Goal: Task Accomplishment & Management: Manage account settings

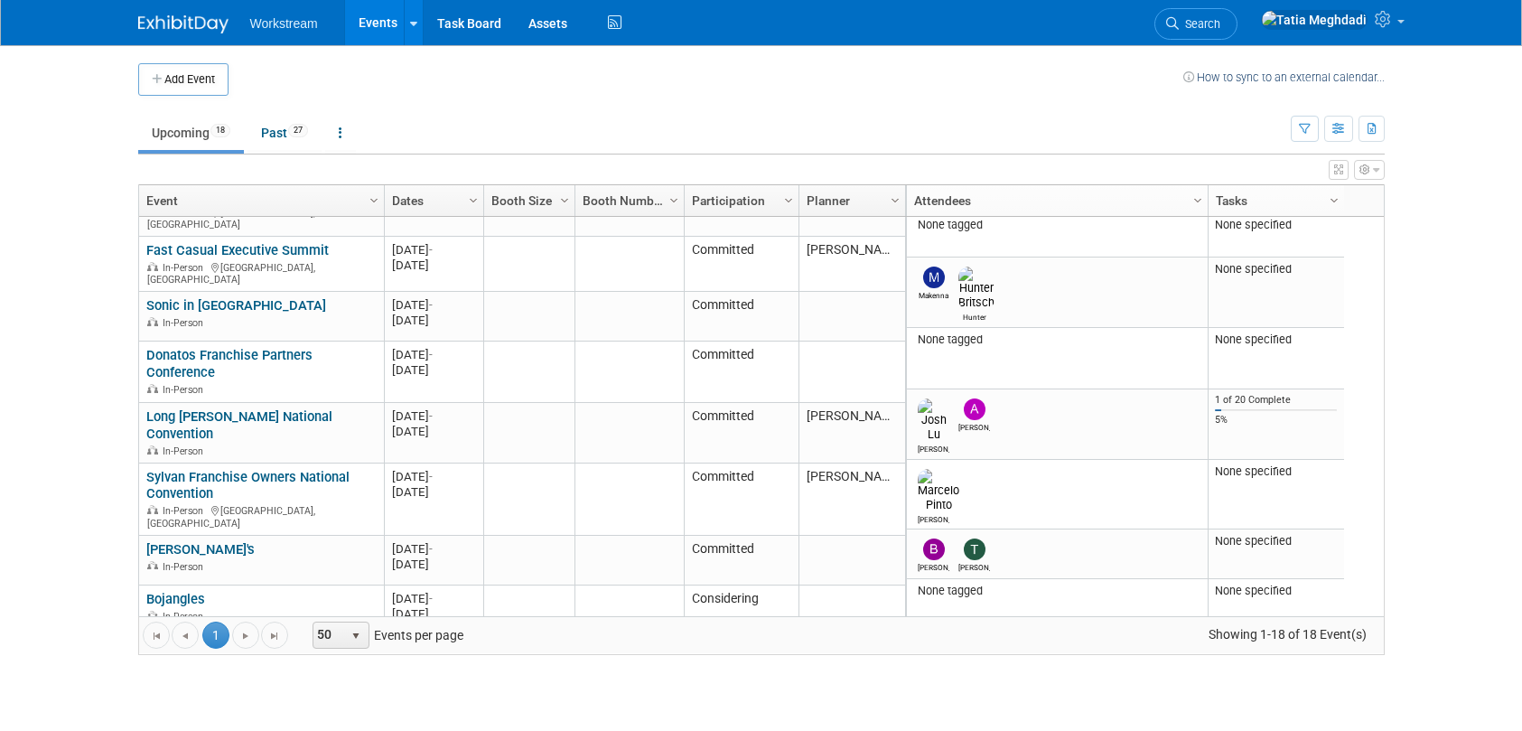
scroll to position [379, 0]
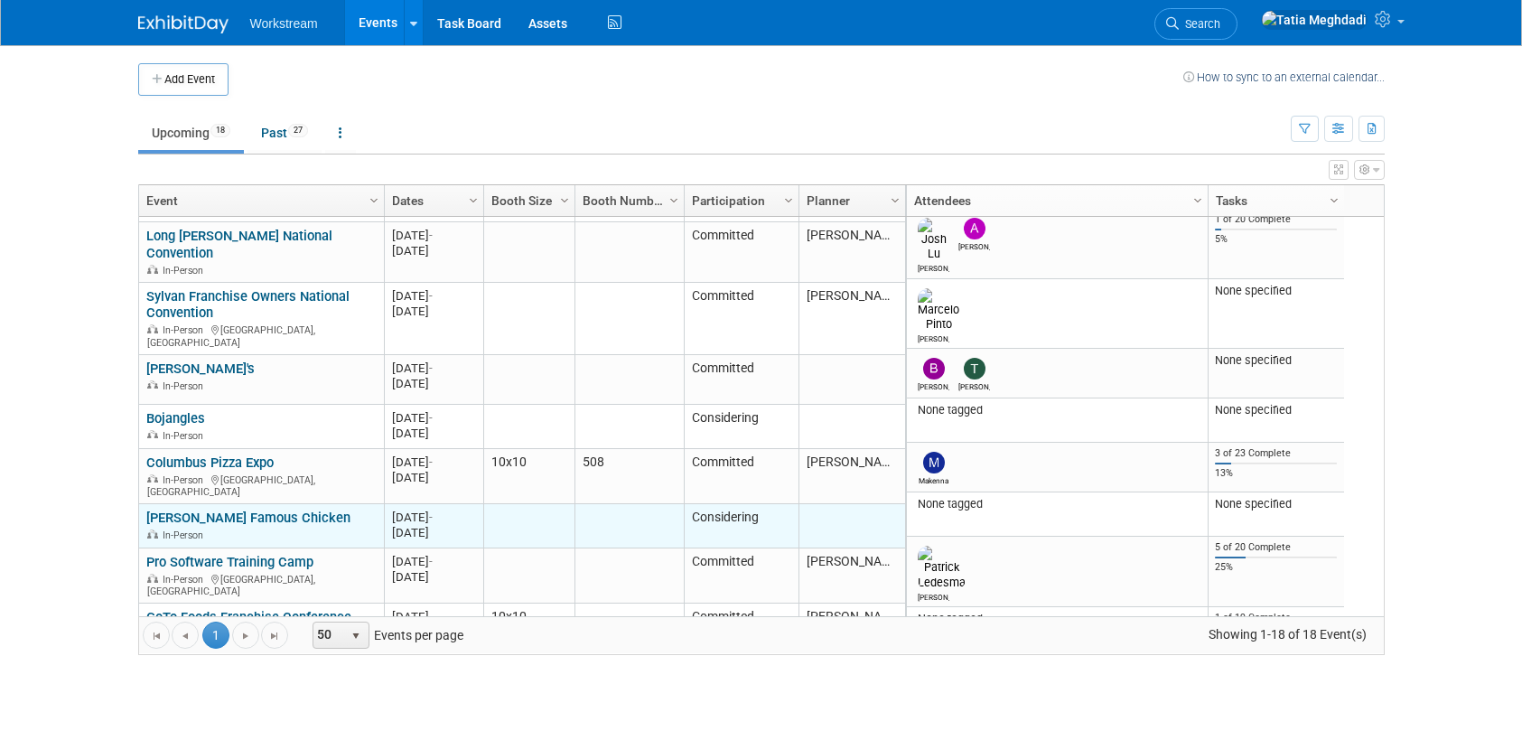
click at [201, 509] on link "[PERSON_NAME] Famous Chicken" at bounding box center [248, 517] width 204 height 16
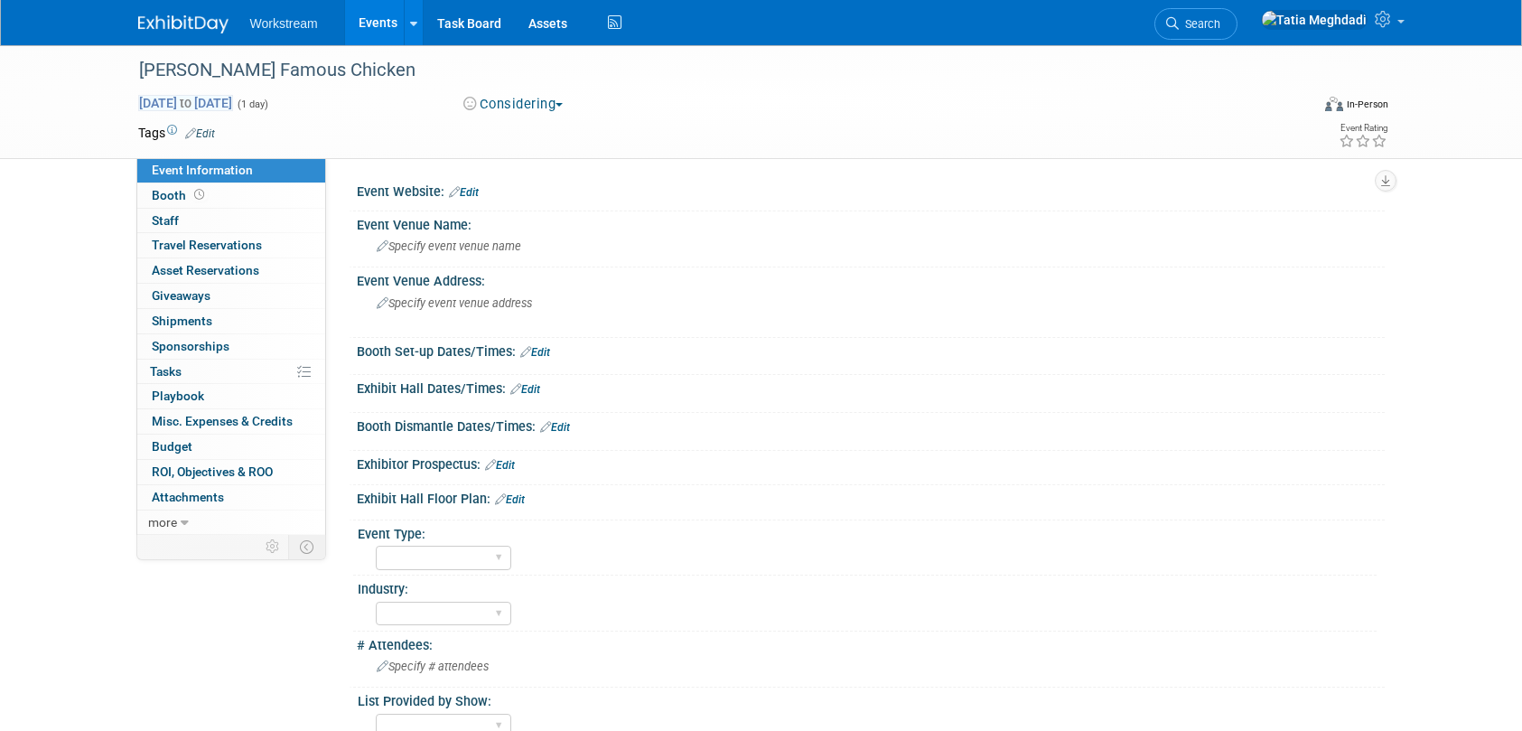
click at [175, 110] on span "[DATE] to [DATE]" at bounding box center [185, 103] width 95 height 16
type input "[DATE]"
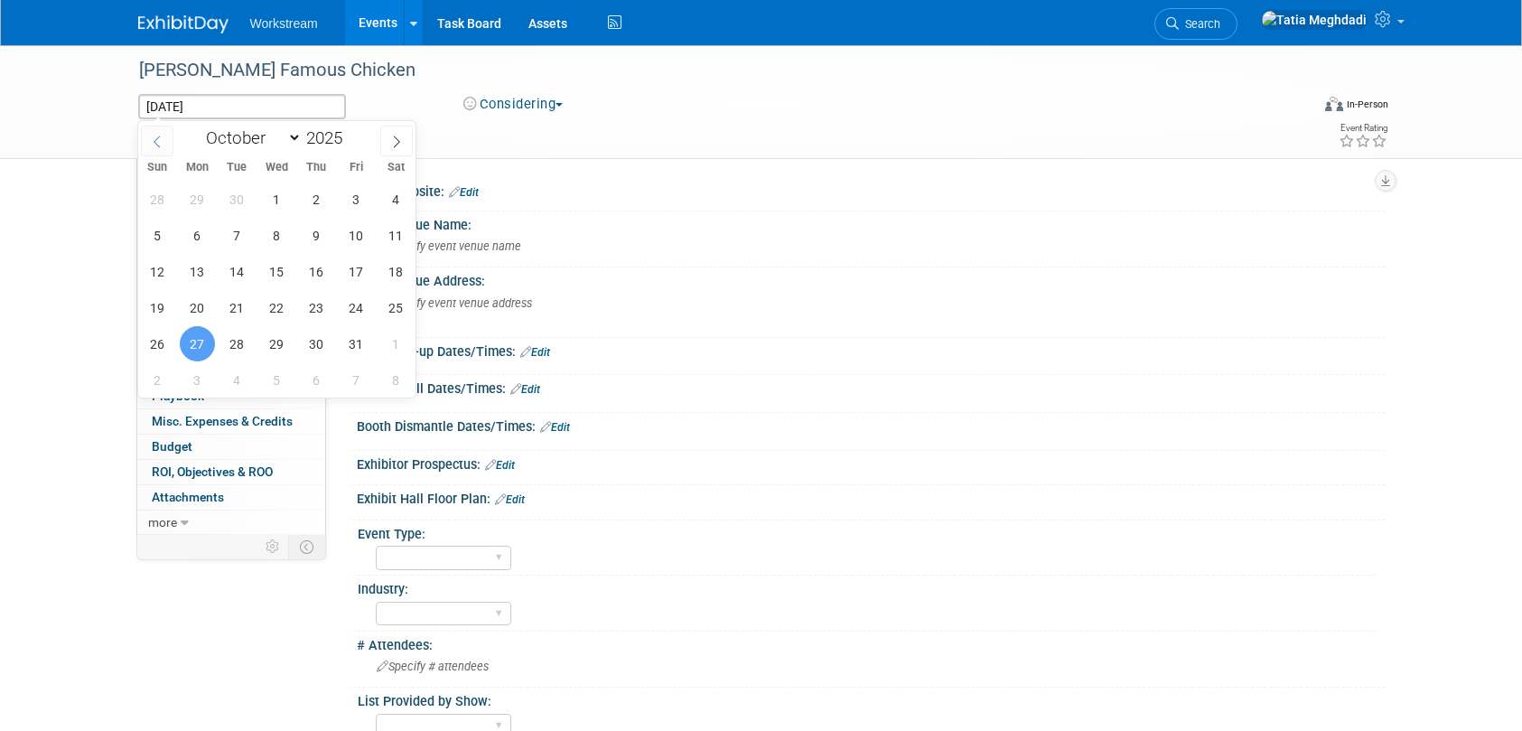
click at [160, 138] on icon at bounding box center [157, 141] width 13 height 13
select select "8"
click at [153, 305] on span "21" at bounding box center [157, 307] width 35 height 35
type input "[DATE]"
click at [238, 303] on span "23" at bounding box center [236, 307] width 35 height 35
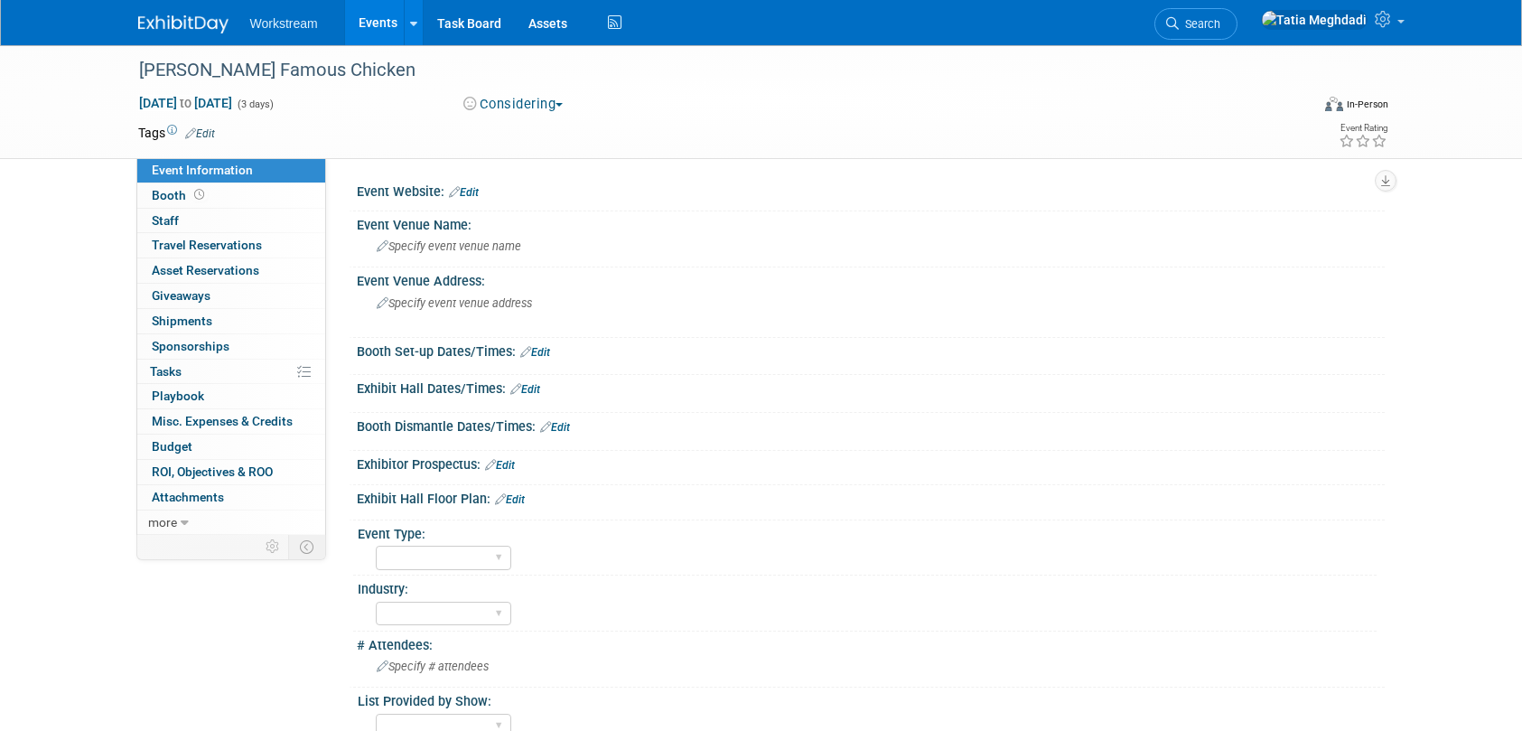
click at [465, 196] on link "Edit" at bounding box center [464, 192] width 30 height 13
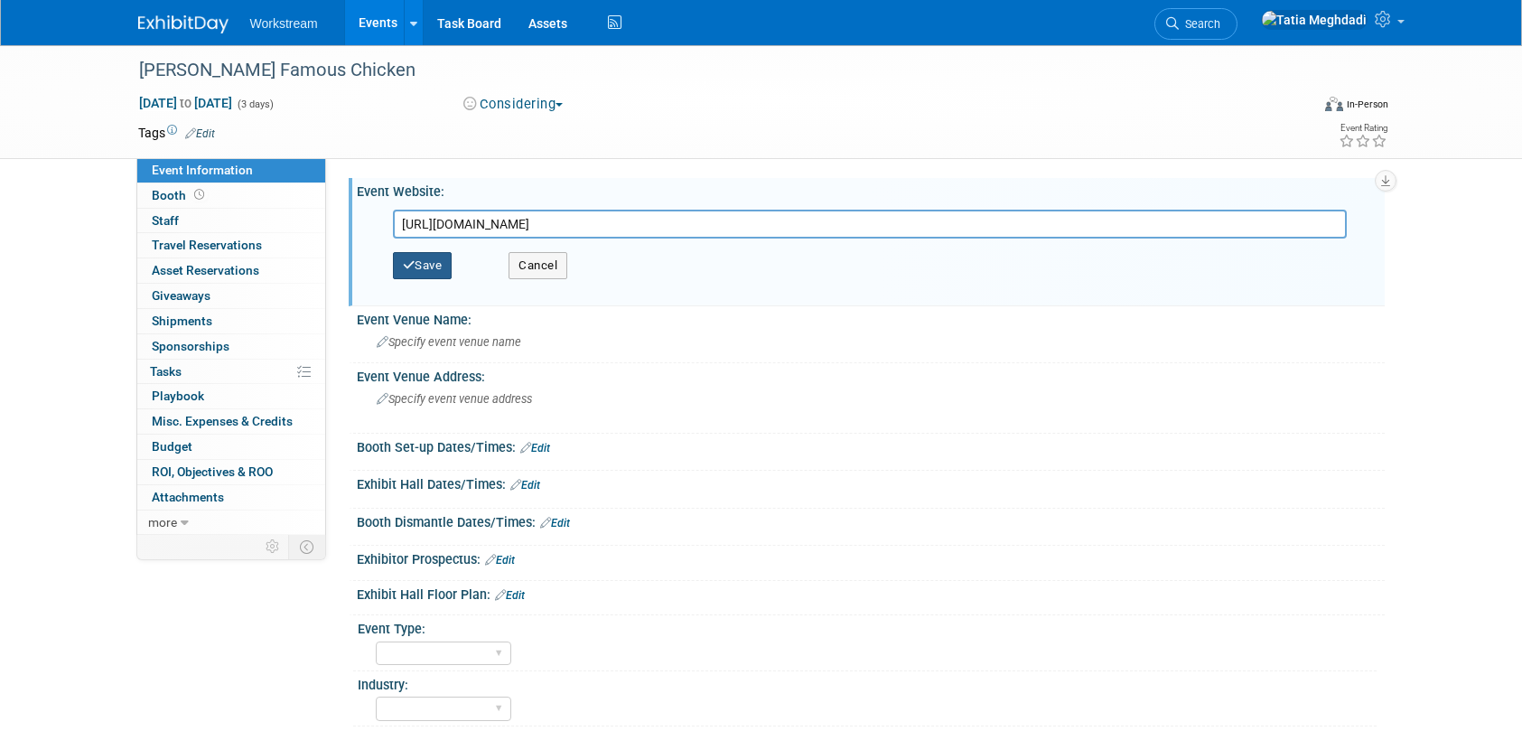
type input "[URL][DOMAIN_NAME]"
click at [429, 259] on button "Save" at bounding box center [423, 265] width 60 height 27
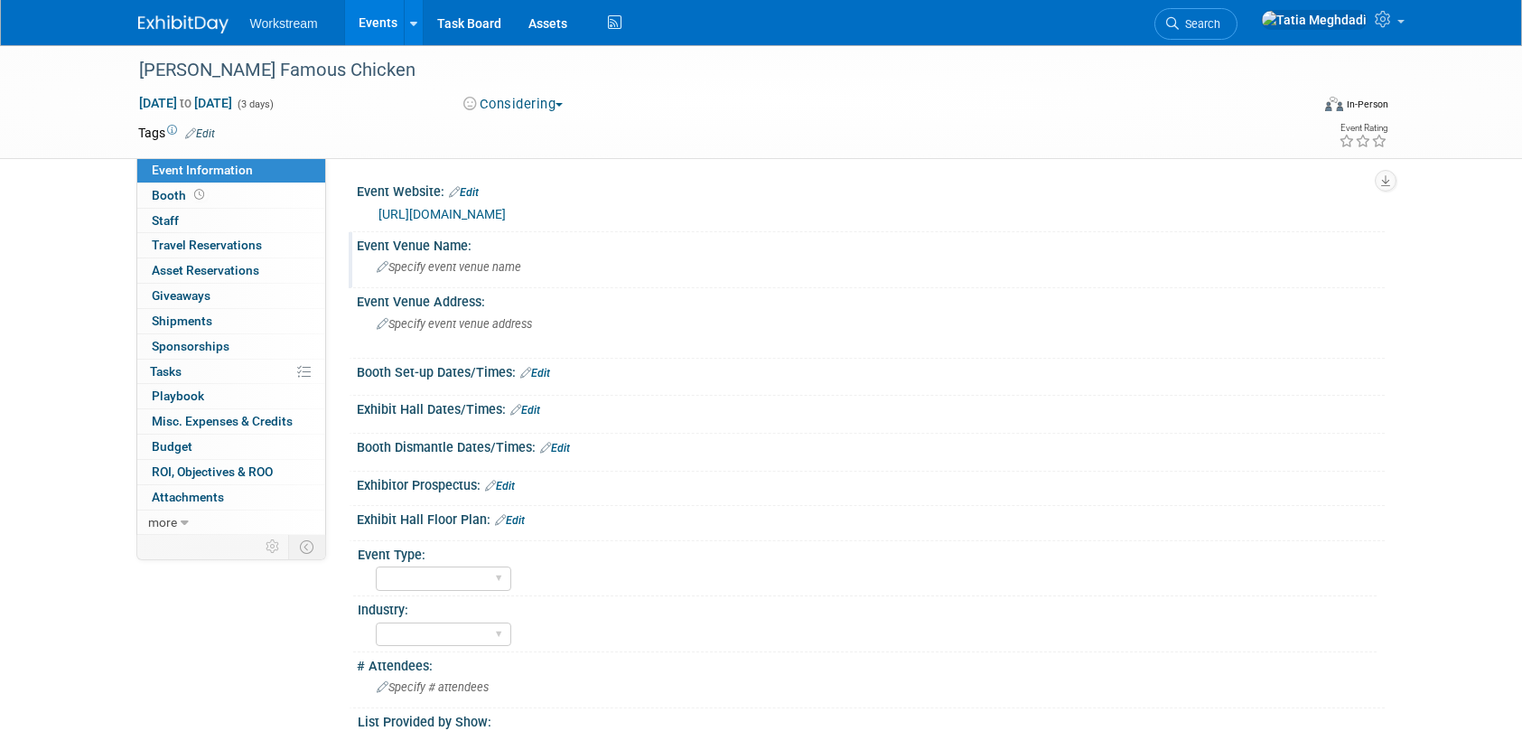
click at [436, 264] on span "Specify event venue name" at bounding box center [449, 267] width 145 height 14
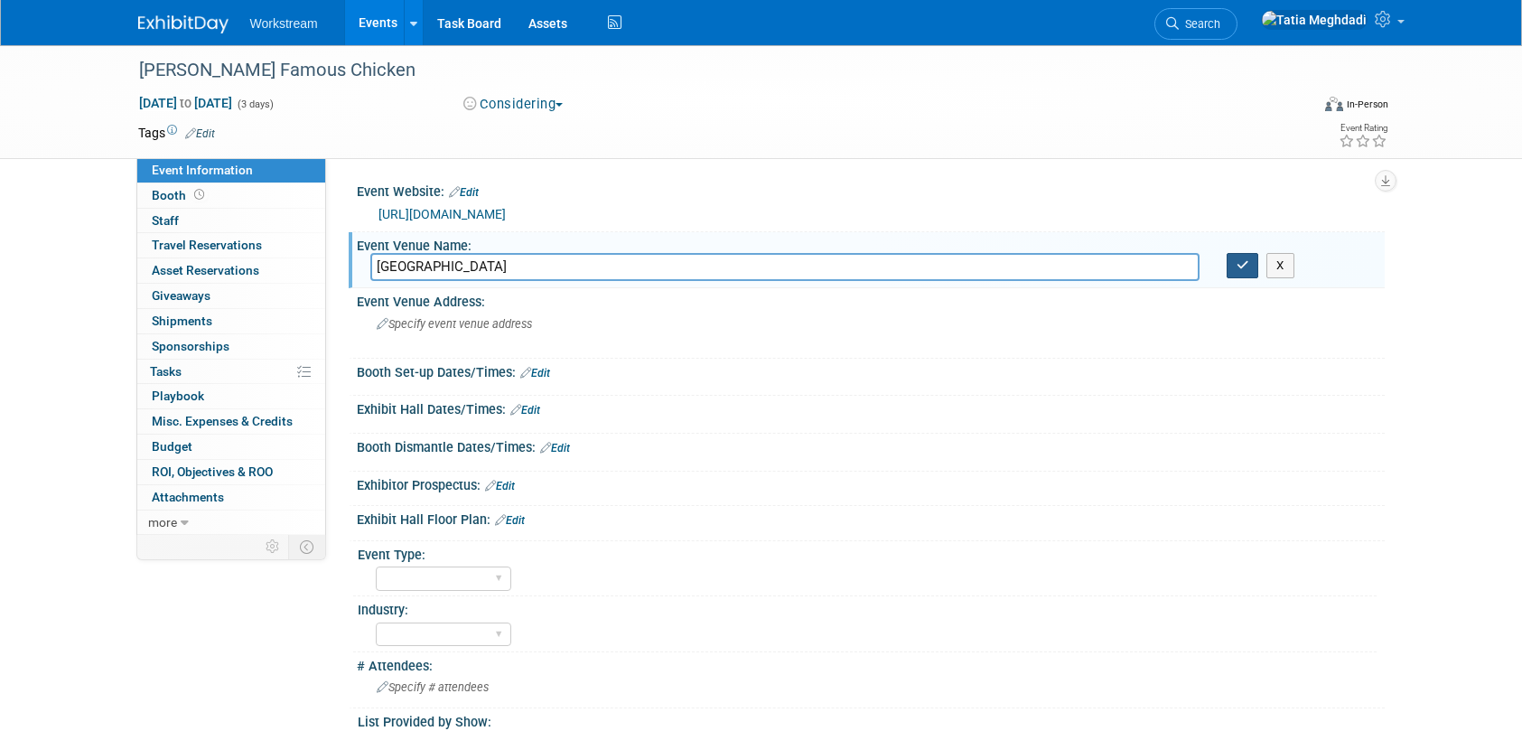
type input "[GEOGRAPHIC_DATA]"
click at [1241, 272] on button "button" at bounding box center [1243, 265] width 33 height 25
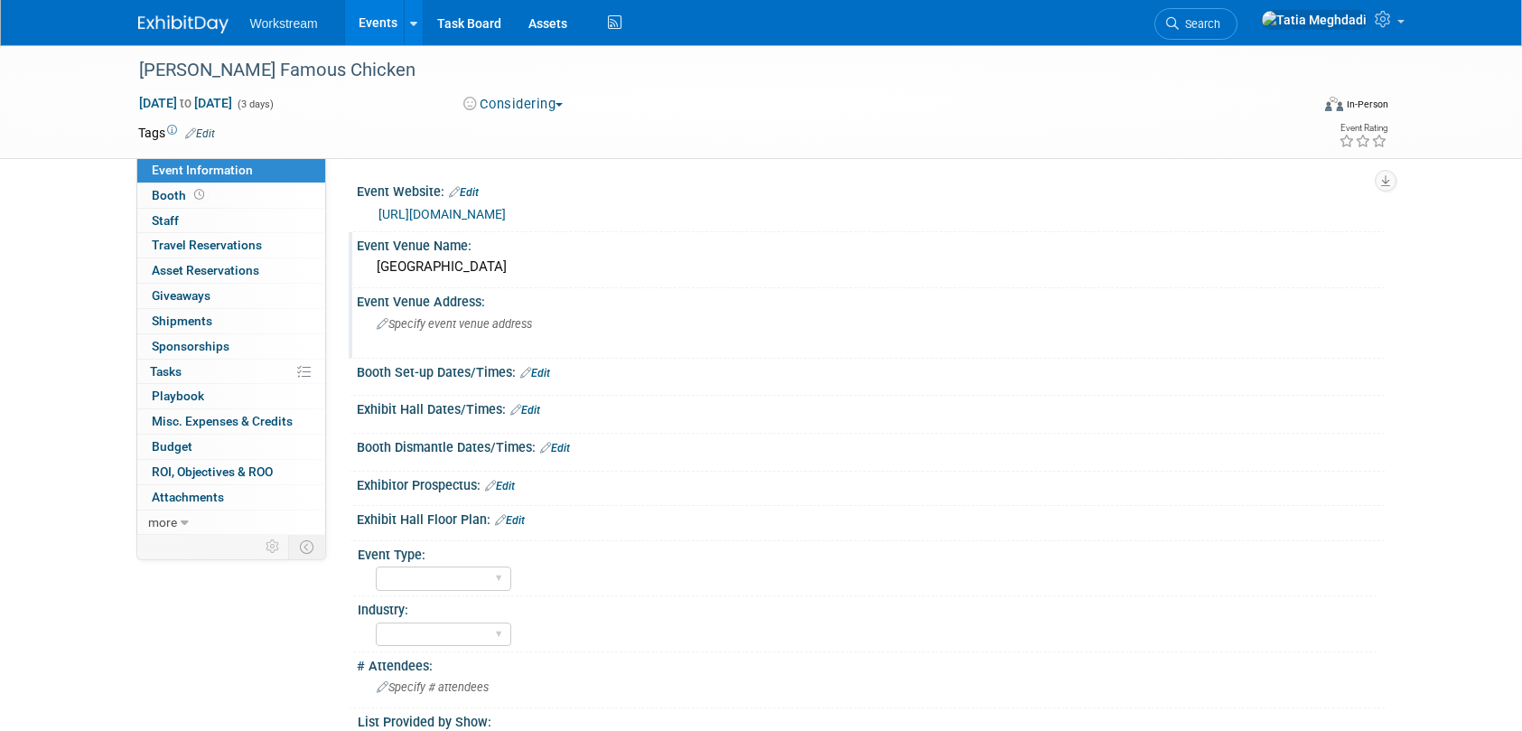
click at [421, 314] on div "Specify event venue address" at bounding box center [570, 331] width 401 height 42
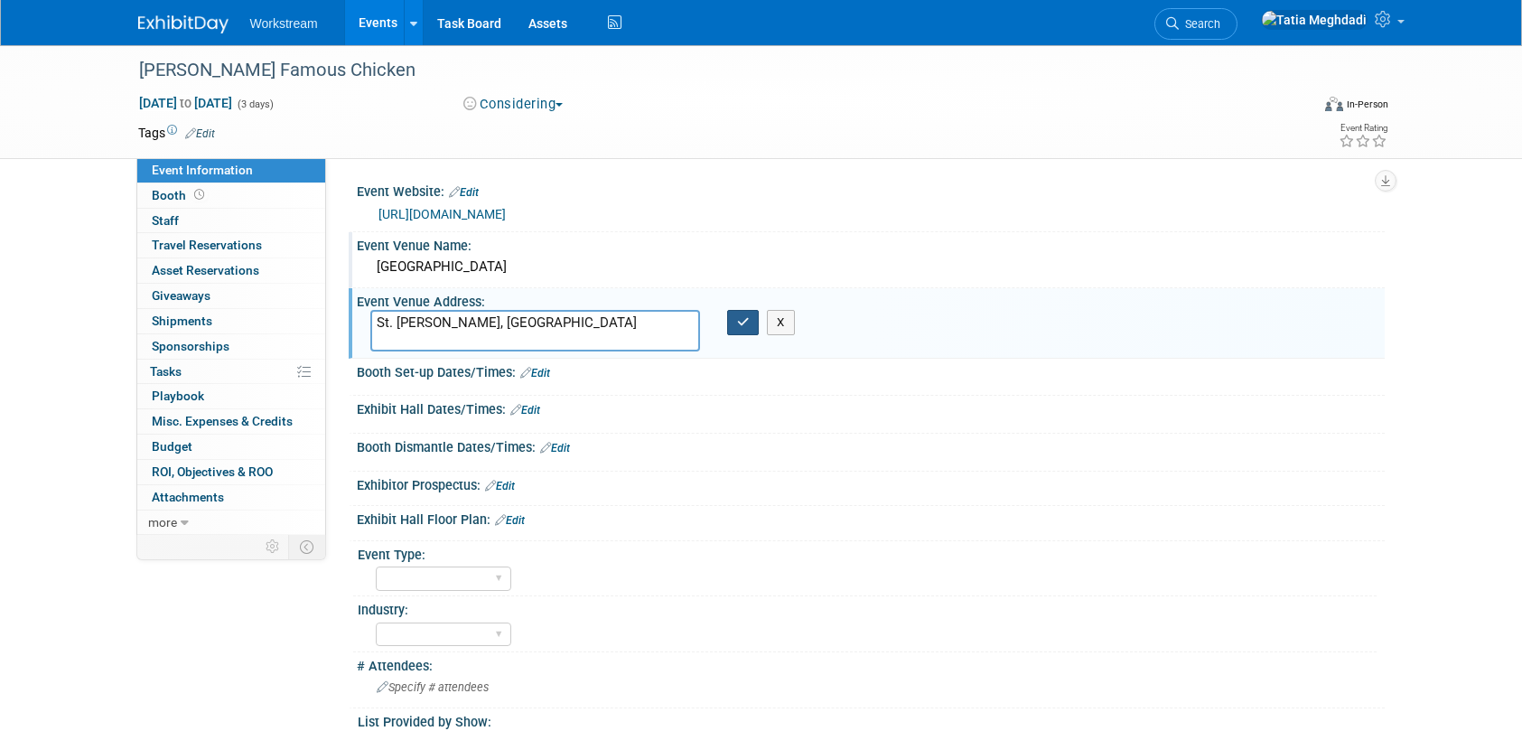
type textarea "St. [PERSON_NAME], [GEOGRAPHIC_DATA]"
click at [738, 317] on icon "button" at bounding box center [743, 322] width 13 height 12
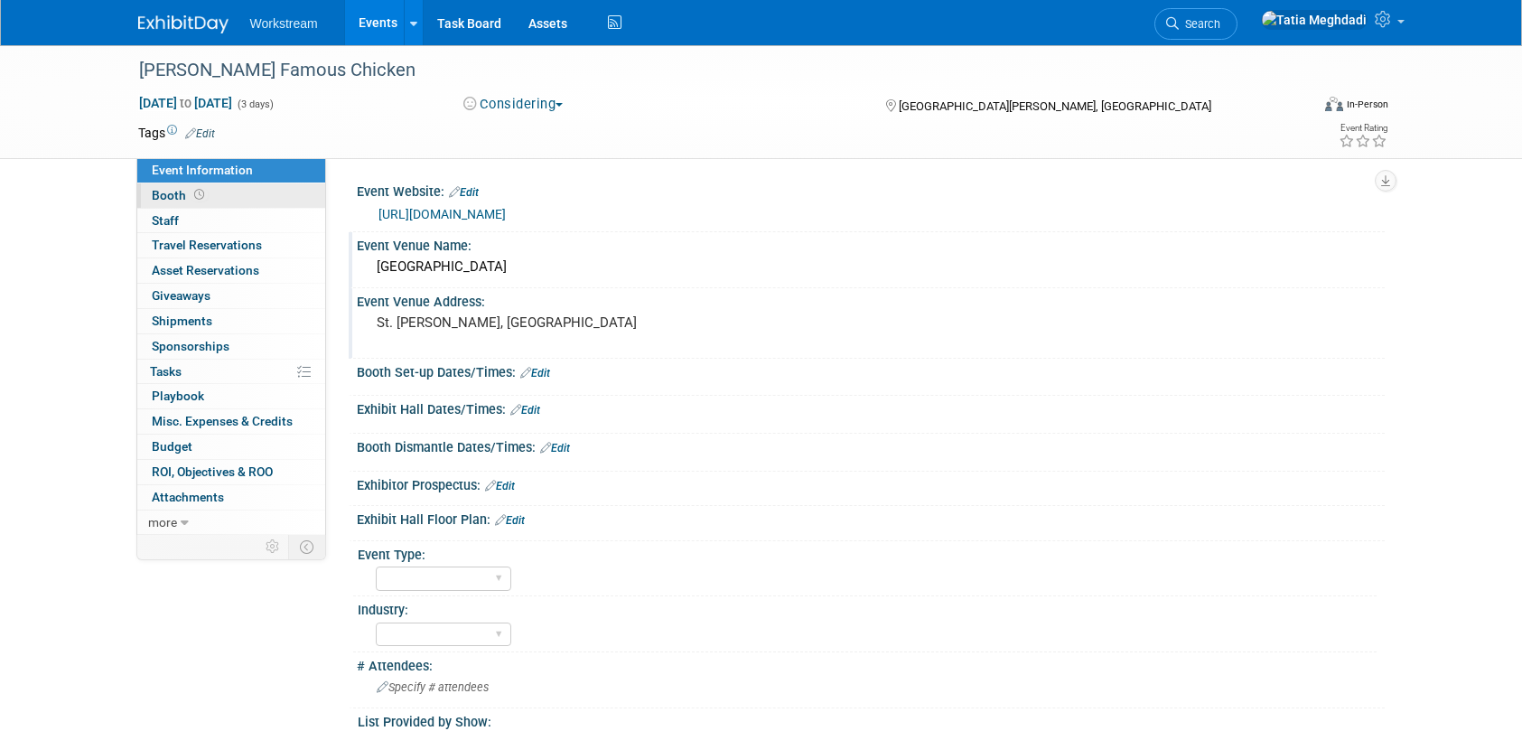
click at [170, 195] on span "Booth" at bounding box center [180, 195] width 56 height 14
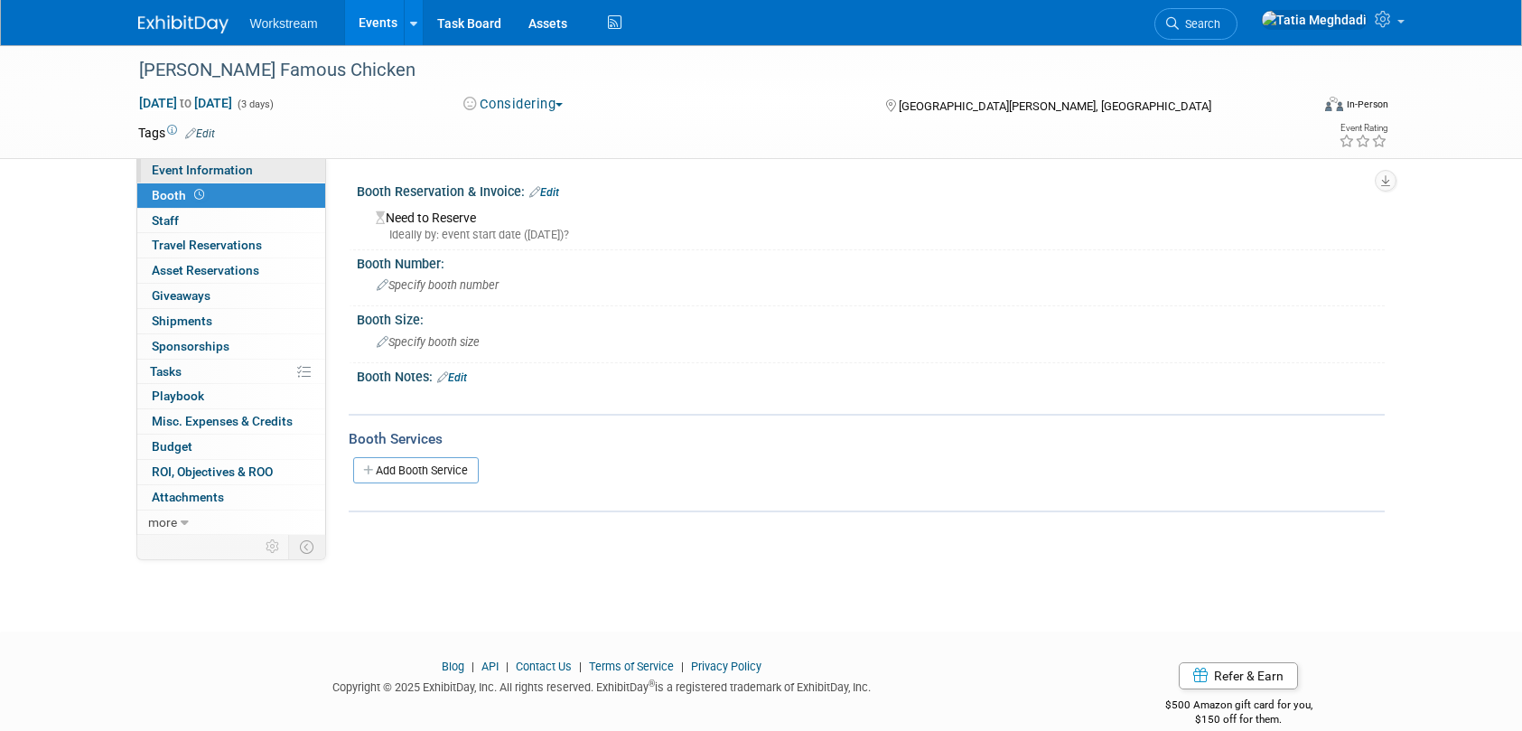
click at [193, 169] on span "Event Information" at bounding box center [202, 170] width 101 height 14
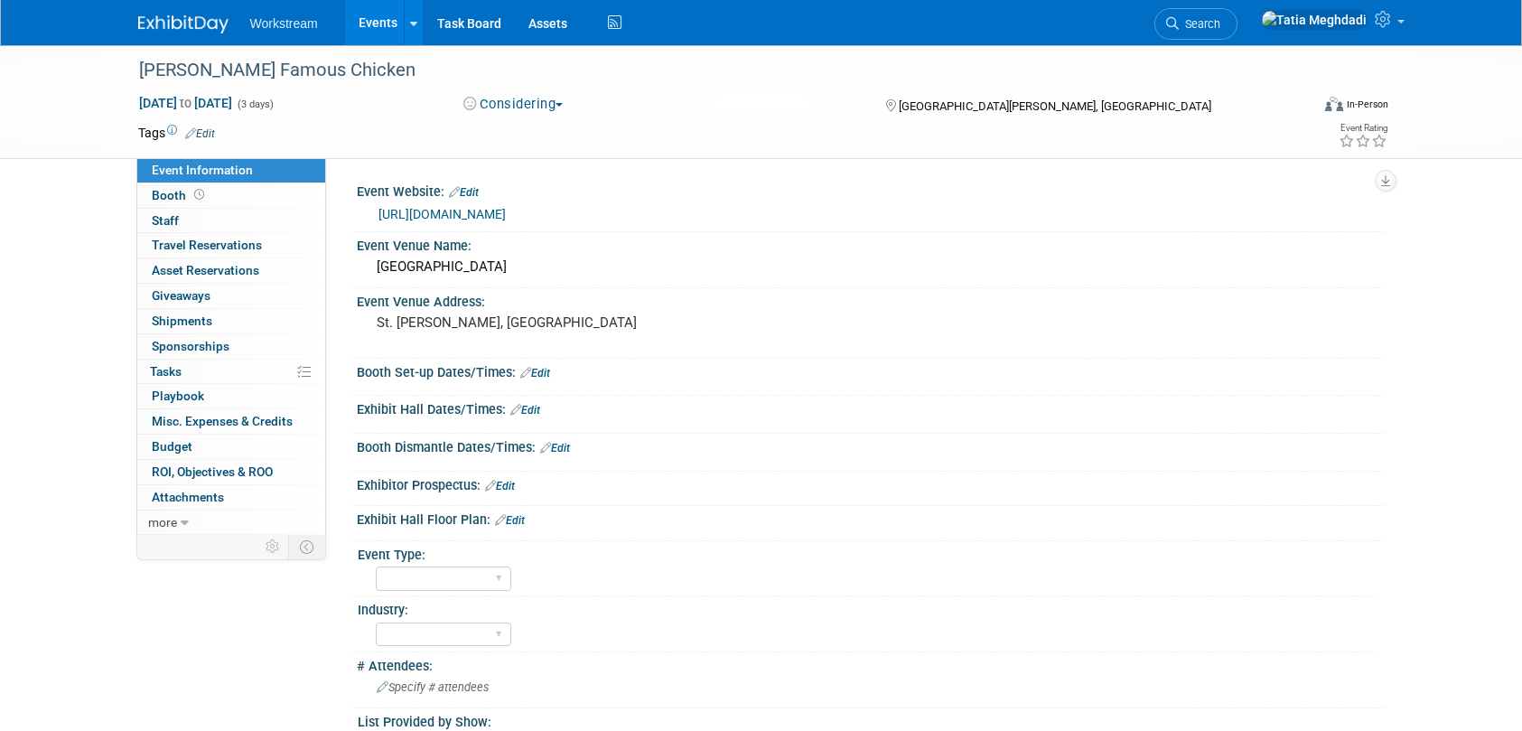
click at [366, 21] on link "Events" at bounding box center [378, 22] width 66 height 45
